Goal: Feedback & Contribution: Submit feedback/report problem

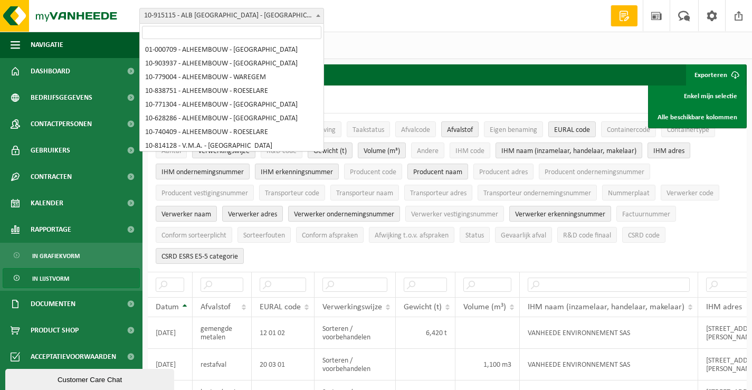
click at [317, 15] on b at bounding box center [318, 15] width 4 height 3
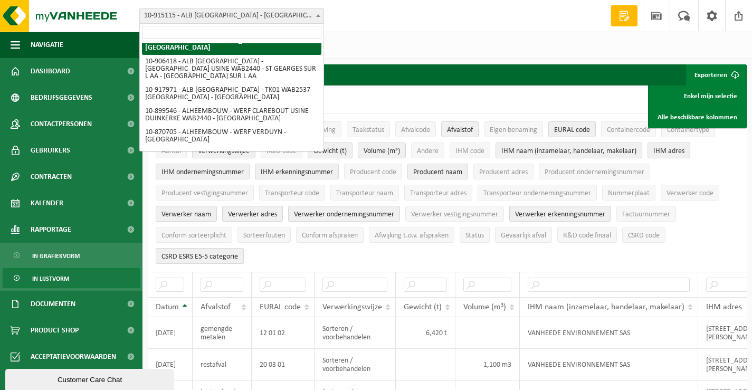
click at [297, 31] on input "search" at bounding box center [231, 32] width 179 height 13
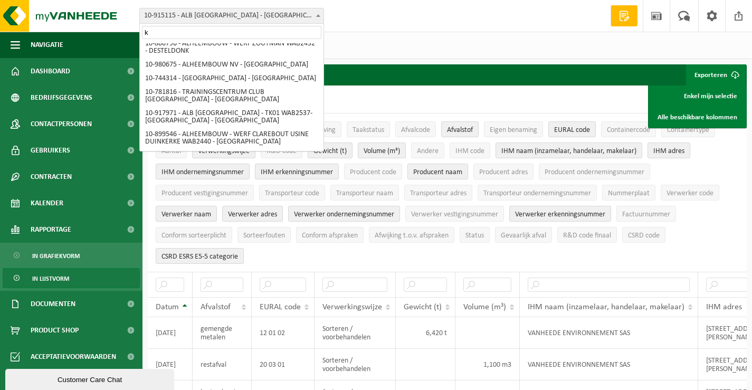
scroll to position [0, 0]
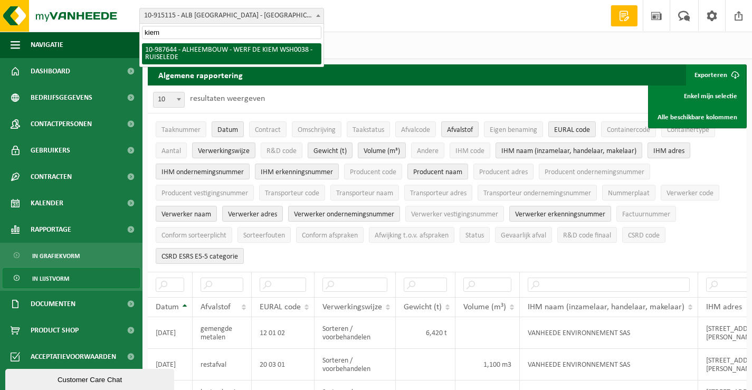
type input "kiem"
select select "167293"
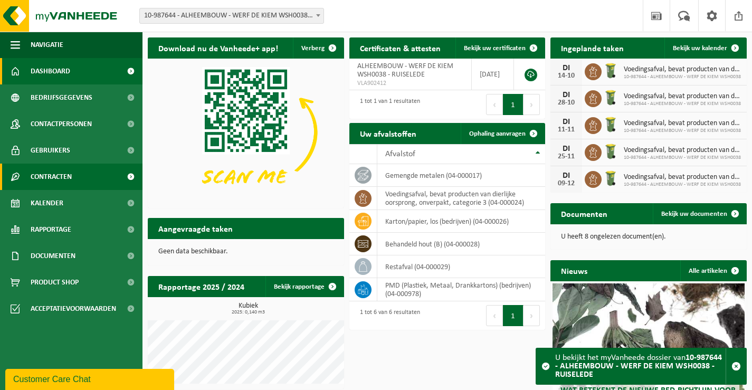
click at [52, 174] on span "Contracten" at bounding box center [51, 177] width 41 height 26
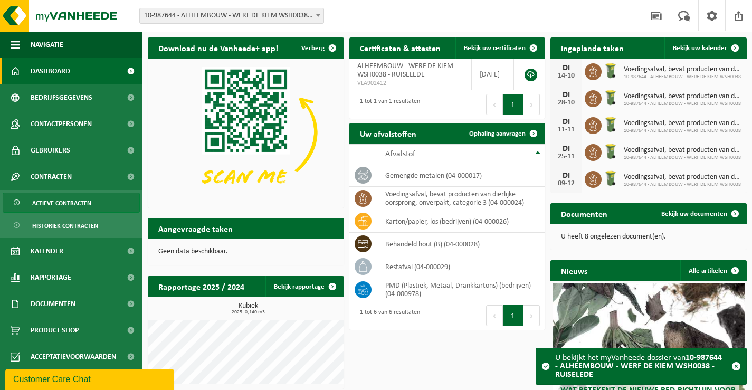
click at [55, 201] on span "Actieve contracten" at bounding box center [61, 203] width 59 height 20
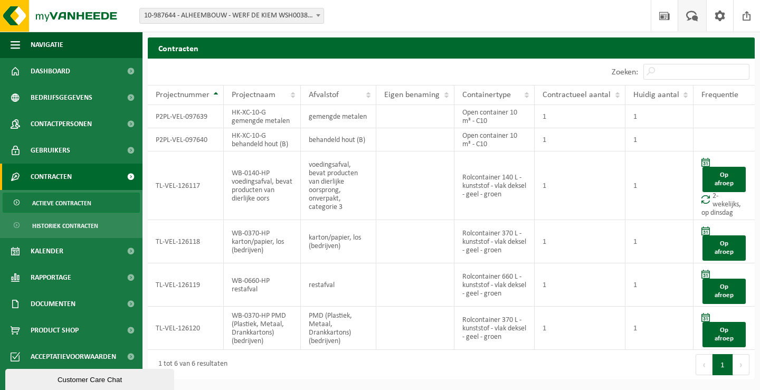
click at [692, 12] on span at bounding box center [691, 15] width 17 height 31
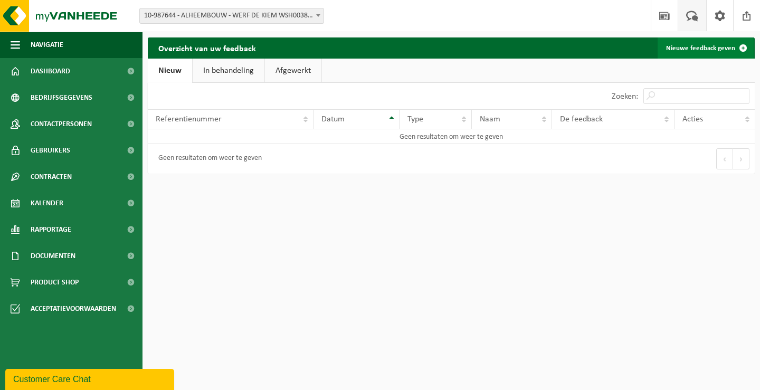
click at [686, 49] on link "Nieuwe feedback geven" at bounding box center [706, 47] width 96 height 21
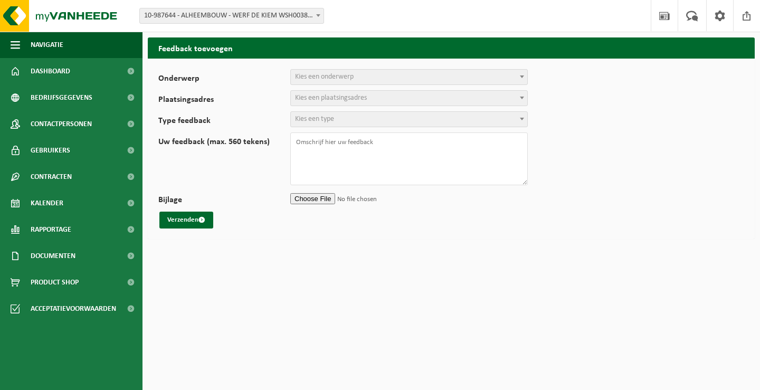
select select
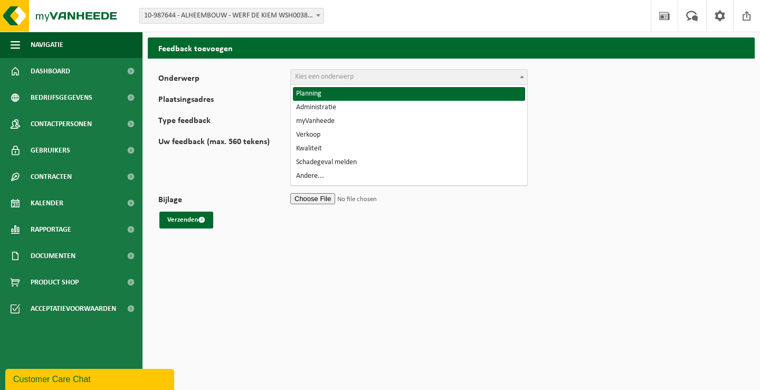
click at [356, 75] on span "Kies een onderwerp" at bounding box center [409, 77] width 236 height 15
select select "1"
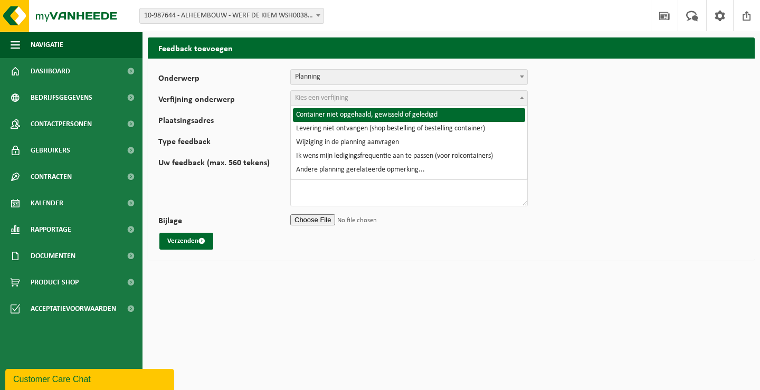
click at [348, 99] on span "Kies een verfijning" at bounding box center [321, 98] width 53 height 8
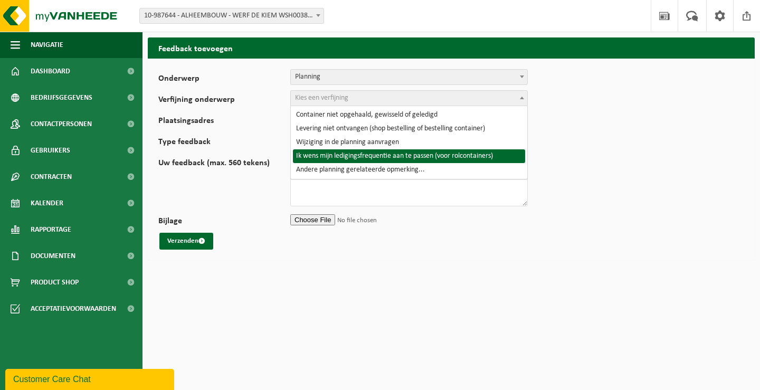
select select "5"
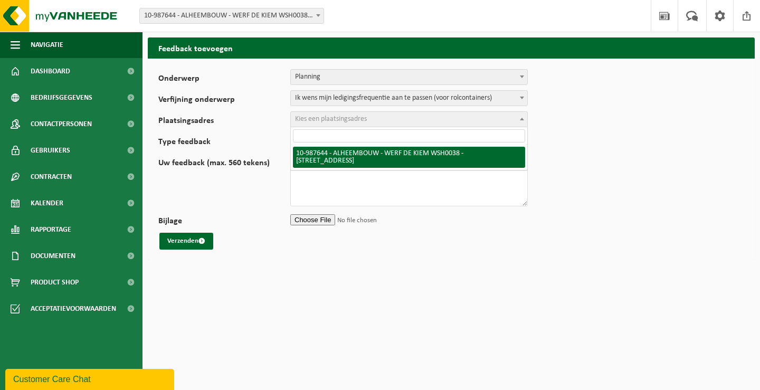
click at [354, 117] on span "Kies een plaatsingsadres" at bounding box center [331, 119] width 72 height 8
select select "167293"
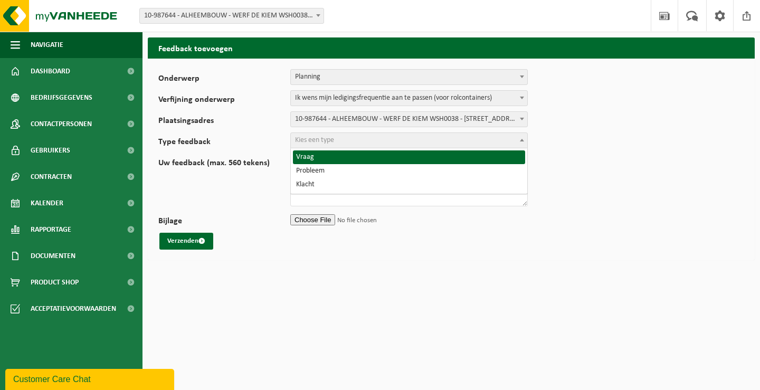
click at [357, 139] on span "Kies een type" at bounding box center [409, 140] width 236 height 15
select select "QUE"
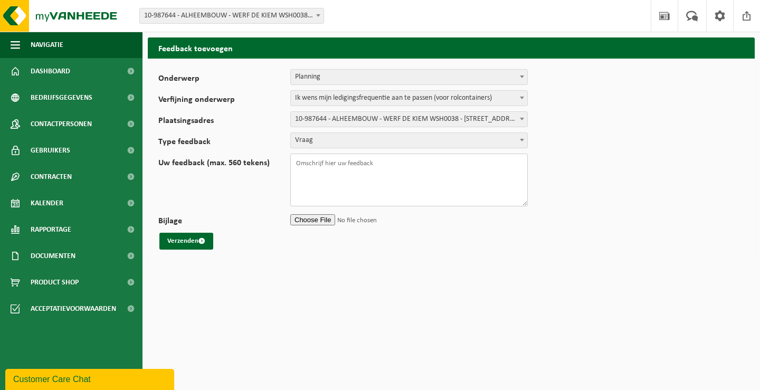
click at [294, 161] on textarea "Uw feedback (max. 560 tekens)" at bounding box center [408, 180] width 237 height 53
click at [325, 189] on textarea "Best, graag de ledigingsfrequentie aan te passen voor de rolcontainersvanaf hed…" at bounding box center [408, 180] width 237 height 53
click at [349, 188] on textarea "Best, graag de ledigingsfrequentie aan te passen voor de rolcontainersvanaf hed…" at bounding box center [408, 180] width 237 height 53
click at [361, 189] on textarea "Best, graag de ledigingsfrequentie aan te passen voor de rolcontainersvanaf hed…" at bounding box center [408, 180] width 237 height 53
click at [317, 188] on textarea "Best, graag de ledigingsfrequentie aan te passen voor de rolcontainersvanaf hed…" at bounding box center [408, 180] width 237 height 53
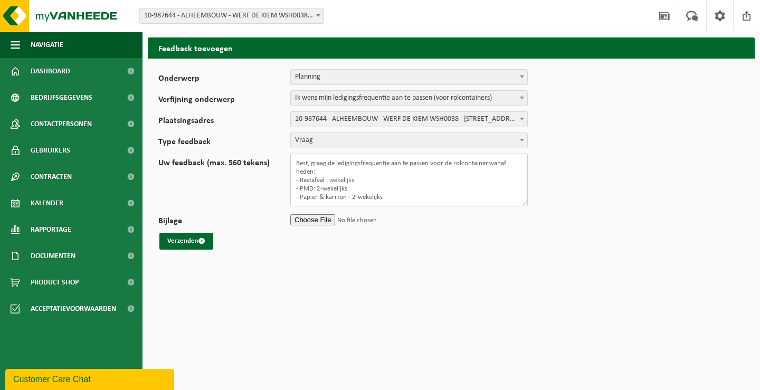
click at [326, 179] on textarea "Best, graag de ledigingsfrequentie aan te passen voor de rolcontainersvanaf hed…" at bounding box center [408, 180] width 237 height 53
click at [350, 197] on textarea "Best, graag de ledigingsfrequentie aan te passen voor de rolcontainersvanaf hed…" at bounding box center [408, 180] width 237 height 53
click at [393, 199] on textarea "Best, graag de ledigingsfrequentie aan te passen voor de rolcontainersvanaf hed…" at bounding box center [408, 180] width 237 height 53
click at [493, 164] on textarea "Best, graag de ledigingsfrequentie aan te passen voor de rolcontainersvanaf hed…" at bounding box center [408, 180] width 237 height 53
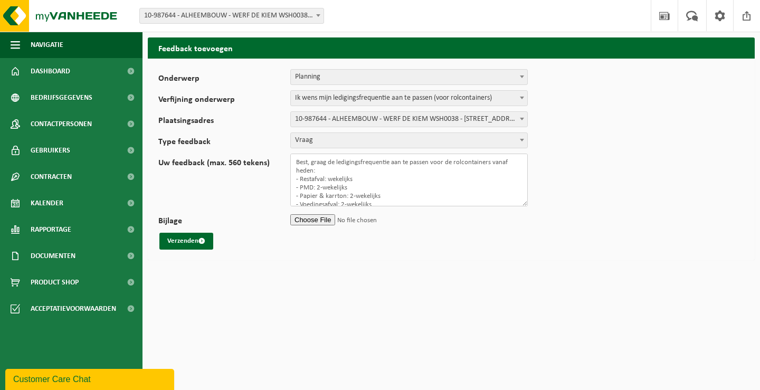
click at [338, 196] on textarea "Best, graag de ledigingsfrequentie aan te passen voor de rolcontainers vanaf he…" at bounding box center [408, 180] width 237 height 53
click at [336, 195] on textarea "Best, graag de ledigingsfrequentie aan te passen voor de rolcontainers vanaf he…" at bounding box center [408, 180] width 237 height 53
click at [383, 201] on textarea "Best, graag de ledigingsfrequentie aan te passen voor de rolcontainers vanaf he…" at bounding box center [408, 180] width 237 height 53
type textarea "Best, graag de ledigingsfrequentie aan te passen voor de rolcontainers vanaf he…"
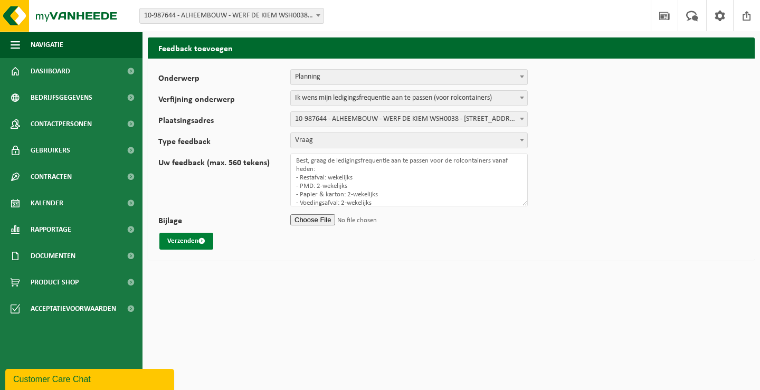
click at [185, 241] on button "Verzenden" at bounding box center [186, 241] width 54 height 17
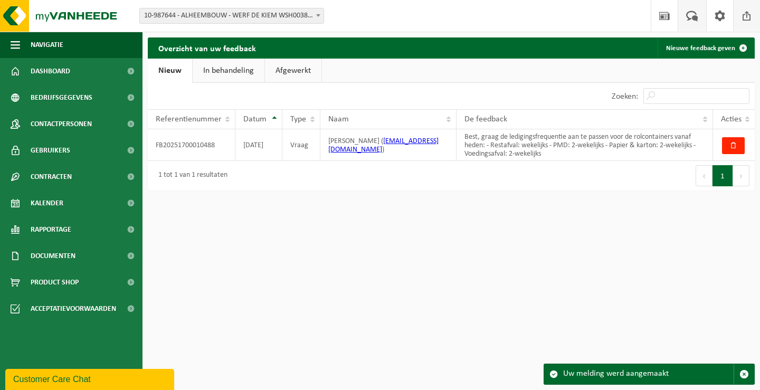
click at [745, 13] on span at bounding box center [747, 15] width 16 height 31
